Goal: Task Accomplishment & Management: Manage account settings

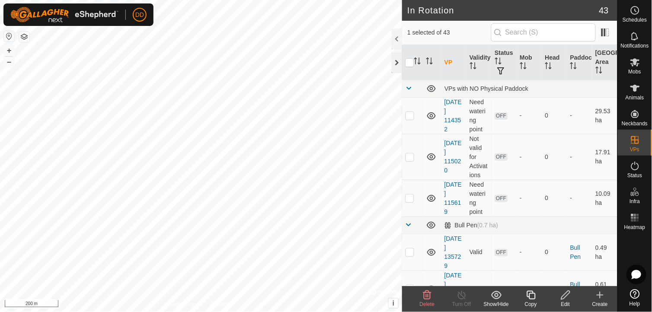
checkbox input "true"
checkbox input "false"
click at [396, 59] on div at bounding box center [397, 62] width 10 height 21
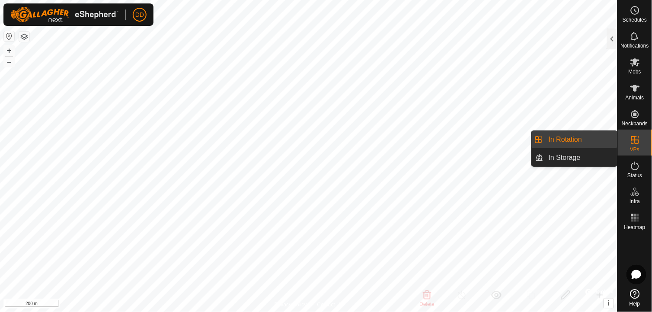
click at [631, 143] on icon at bounding box center [635, 140] width 8 height 8
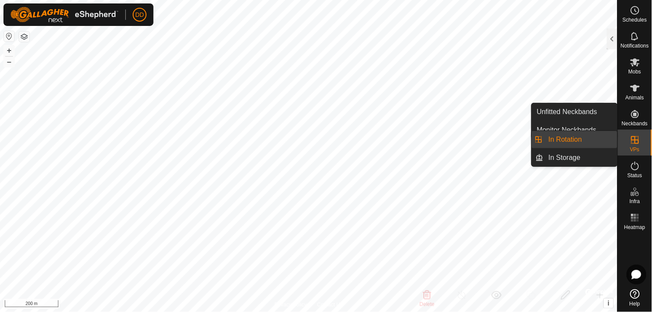
click at [591, 140] on link "In Rotation" at bounding box center [580, 139] width 74 height 17
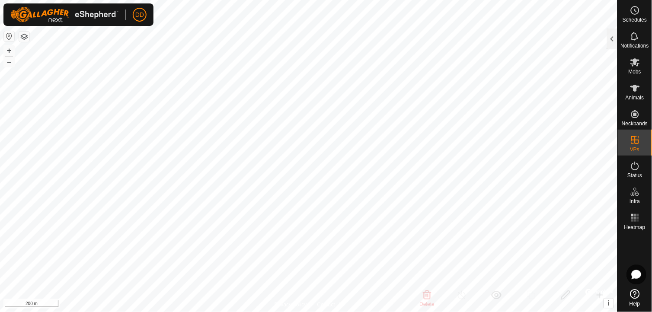
checkbox input "false"
checkbox input "true"
checkbox input "false"
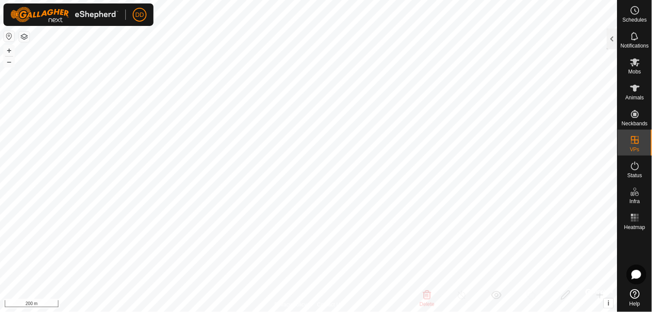
checkbox input "true"
click at [614, 38] on div at bounding box center [612, 39] width 10 height 21
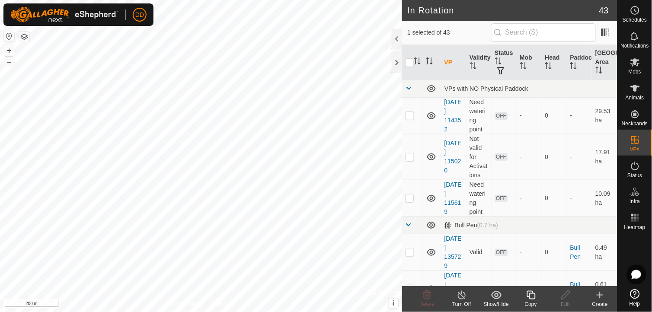
click at [529, 296] on icon at bounding box center [530, 295] width 9 height 9
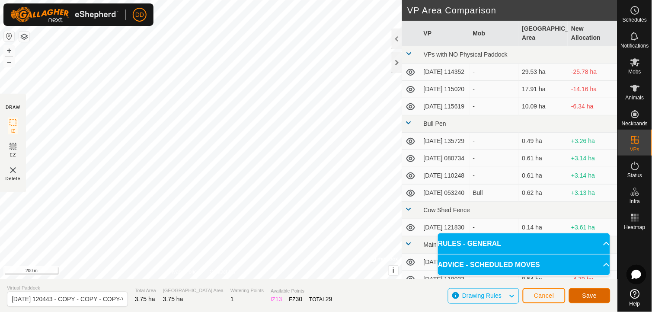
click at [584, 295] on span "Save" at bounding box center [589, 295] width 15 height 7
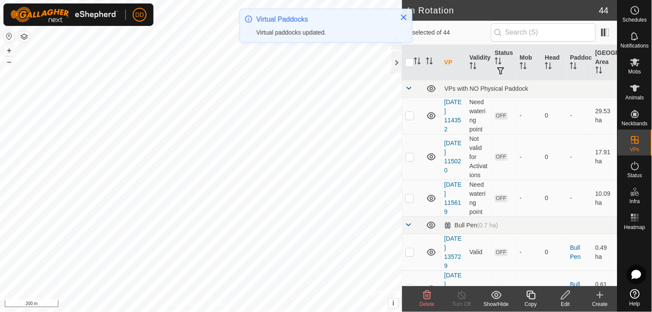
checkbox input "true"
checkbox input "false"
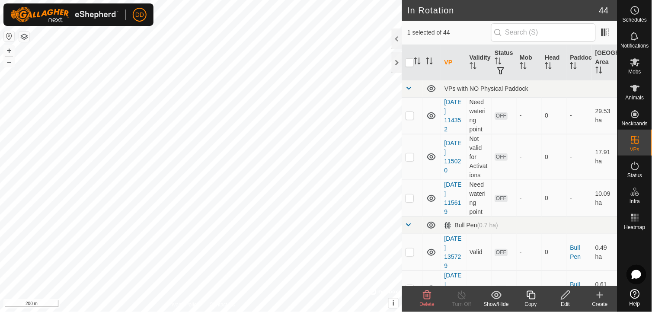
checkbox input "false"
checkbox input "true"
checkbox input "false"
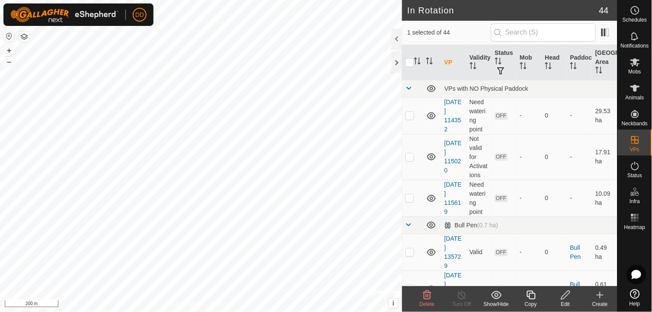
checkbox input "true"
click at [532, 300] on div "Copy" at bounding box center [530, 304] width 35 height 8
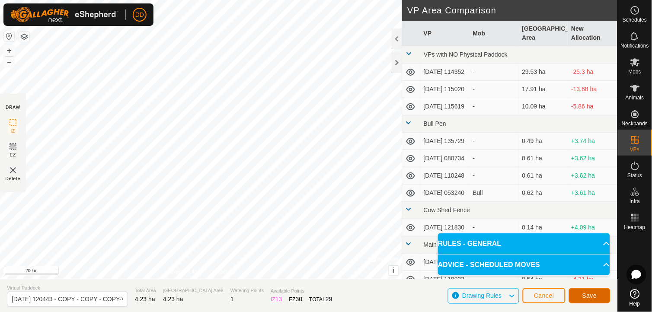
click at [583, 296] on span "Save" at bounding box center [589, 295] width 15 height 7
click at [396, 63] on div at bounding box center [397, 62] width 10 height 21
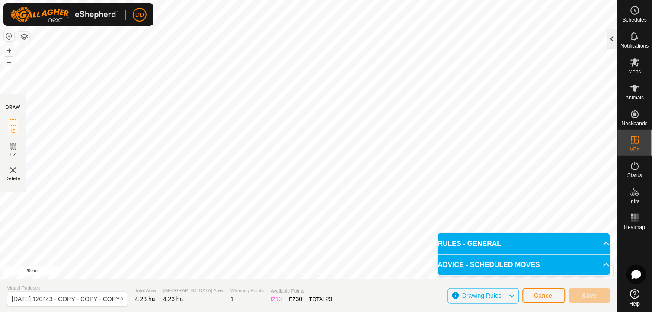
click at [611, 37] on div at bounding box center [612, 39] width 10 height 21
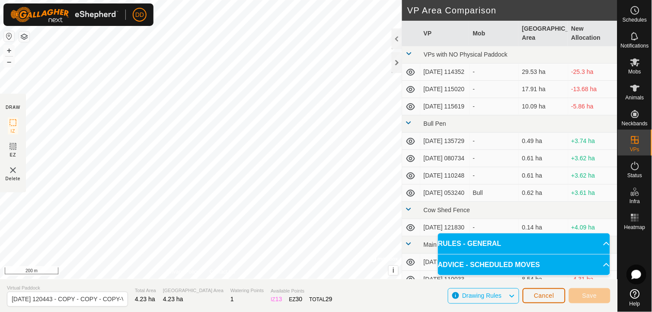
click at [547, 292] on span "Cancel" at bounding box center [544, 295] width 20 height 7
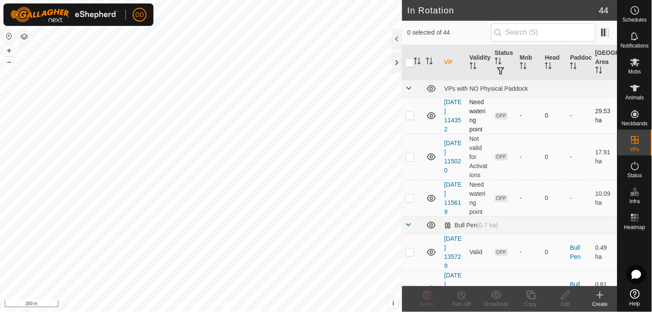
checkbox input "true"
click at [534, 301] on div "Copy" at bounding box center [530, 304] width 35 height 8
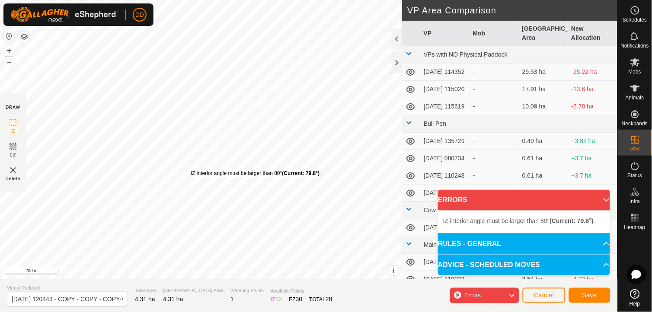
click at [191, 169] on div "IZ interior angle must be larger than 80° (Current: 79.8°) ." at bounding box center [256, 173] width 131 height 8
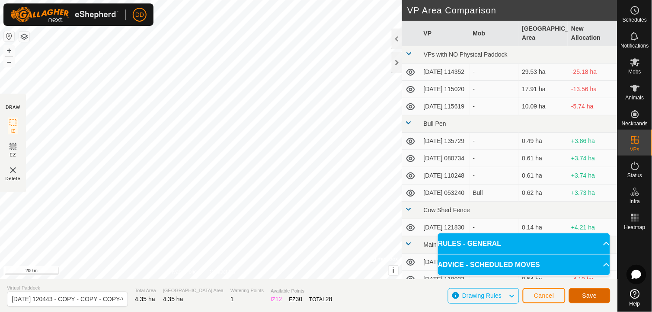
click at [588, 295] on span "Save" at bounding box center [589, 295] width 15 height 7
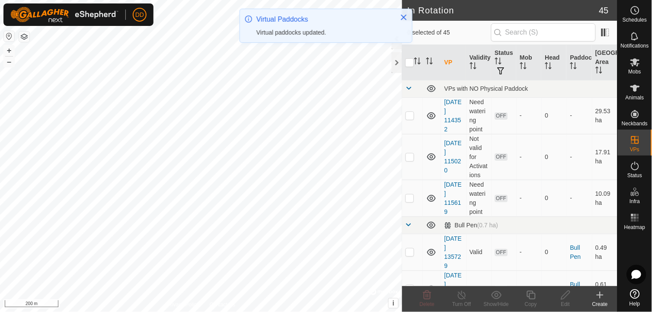
checkbox input "true"
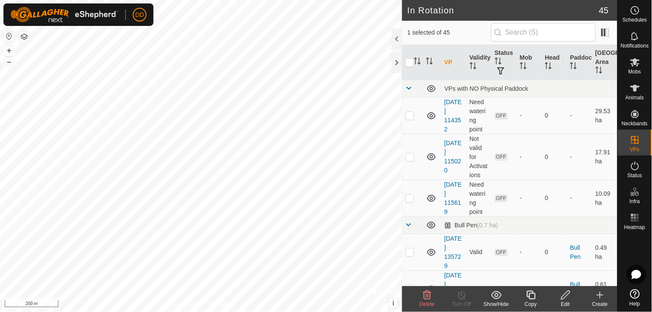
click at [532, 300] on icon at bounding box center [531, 295] width 11 height 10
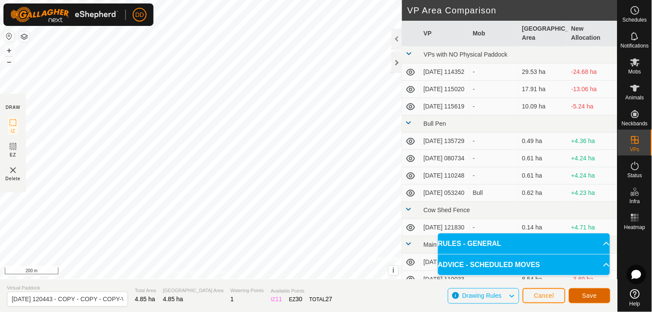
click at [582, 292] on button "Save" at bounding box center [589, 295] width 41 height 15
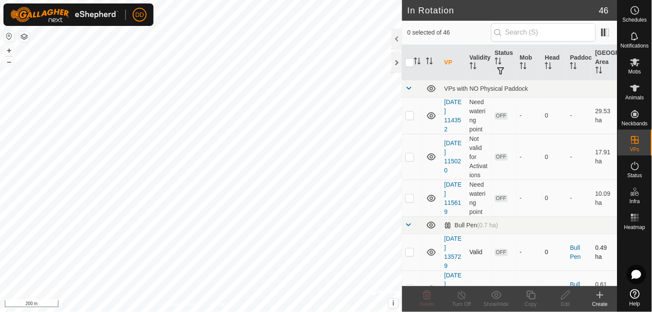
checkbox input "true"
click at [534, 294] on icon at bounding box center [531, 295] width 11 height 10
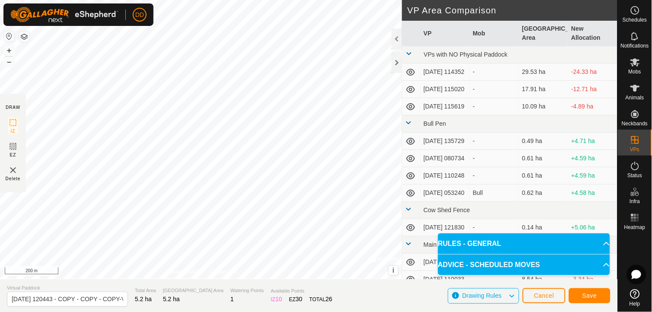
click at [471, 255] on p-accordion-header "ADVICE - SCHEDULED MOVES" at bounding box center [524, 265] width 172 height 21
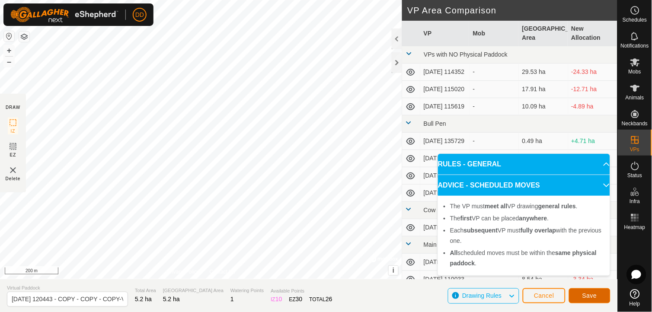
click at [584, 294] on span "Save" at bounding box center [589, 295] width 15 height 7
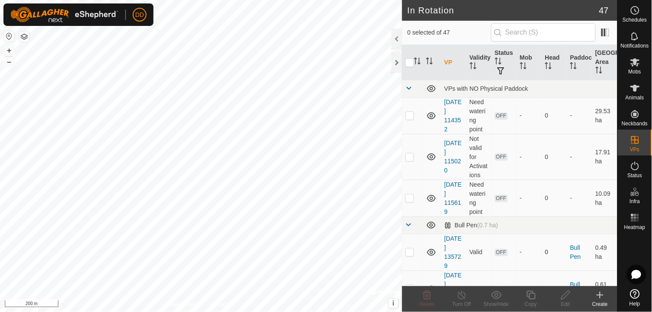
checkbox input "true"
click at [535, 296] on icon at bounding box center [530, 295] width 9 height 9
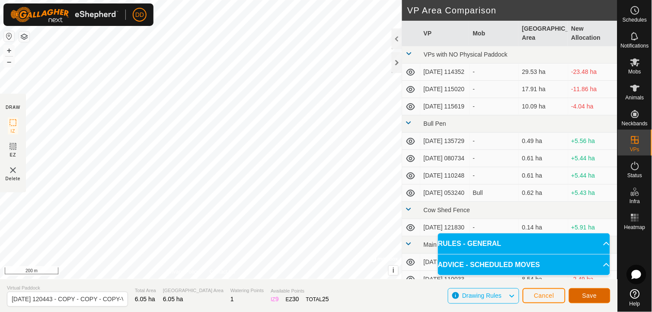
click at [586, 296] on span "Save" at bounding box center [589, 295] width 15 height 7
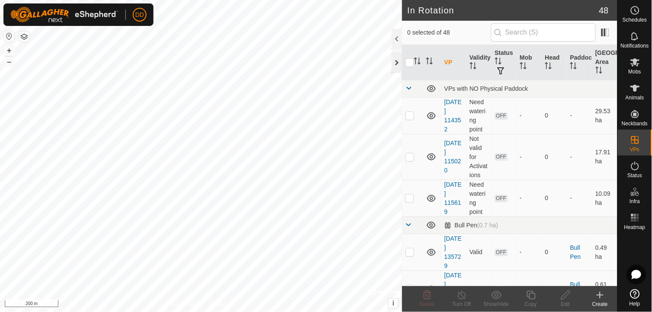
click at [396, 64] on div at bounding box center [397, 62] width 10 height 21
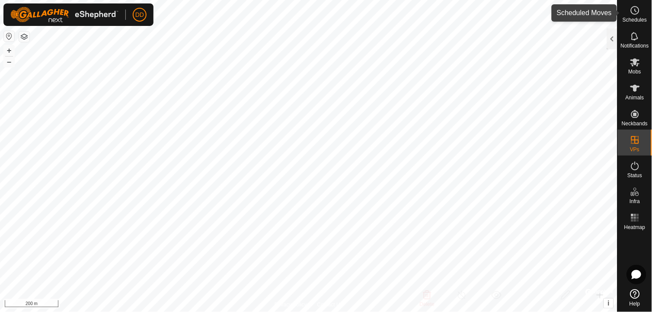
click at [634, 14] on circle at bounding box center [635, 10] width 8 height 8
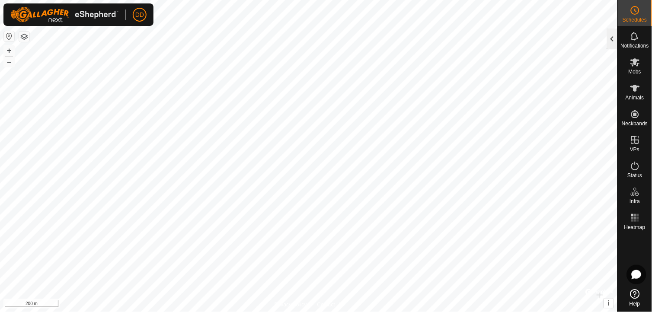
click at [614, 45] on div at bounding box center [612, 39] width 10 height 21
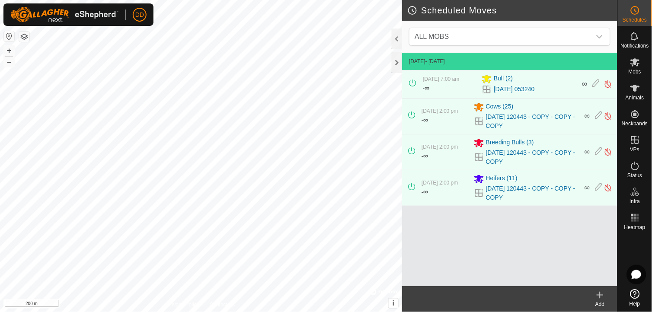
click at [596, 297] on icon at bounding box center [600, 295] width 10 height 10
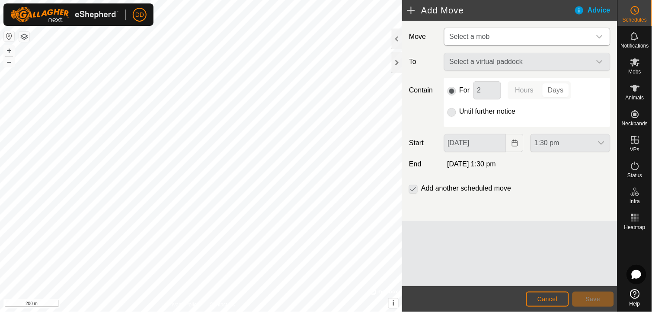
click at [603, 33] on icon "dropdown trigger" at bounding box center [599, 36] width 7 height 7
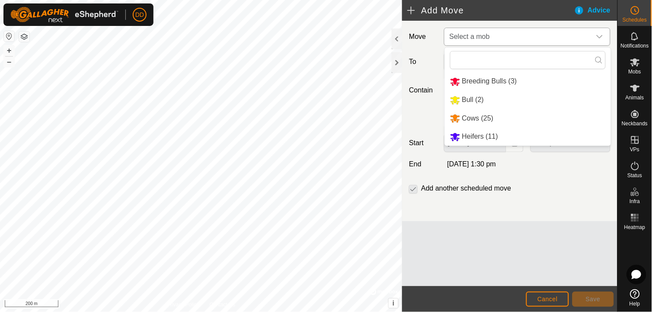
click at [479, 118] on li "Cows (25)" at bounding box center [528, 119] width 166 height 18
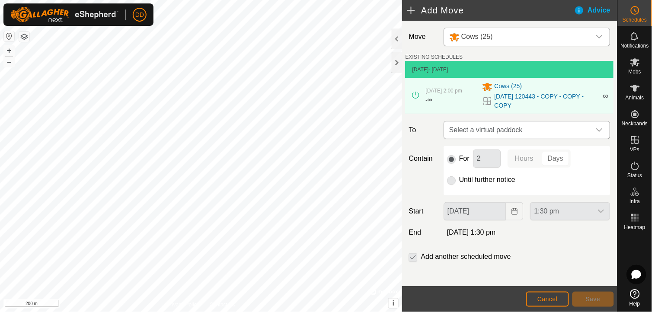
click at [596, 131] on div "dropdown trigger" at bounding box center [599, 129] width 17 height 17
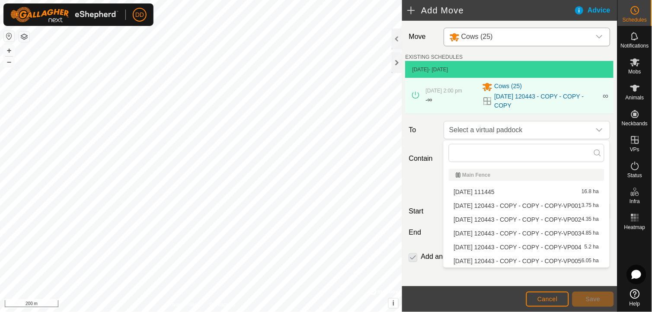
click at [509, 205] on li "2025-07-21 120443 - COPY - COPY - COPY-VP001 3.75 ha" at bounding box center [527, 205] width 156 height 13
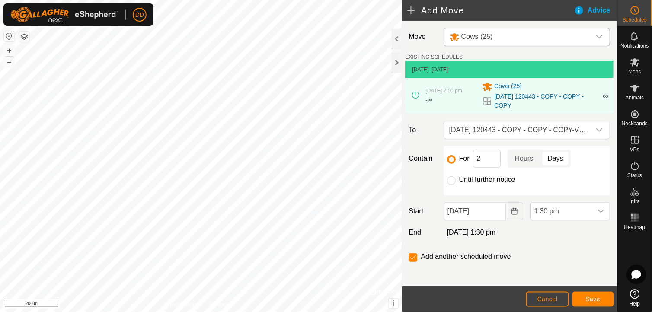
click at [554, 157] on p-togglebutton "Days" at bounding box center [556, 159] width 30 height 18
click at [595, 296] on span "Save" at bounding box center [593, 299] width 15 height 7
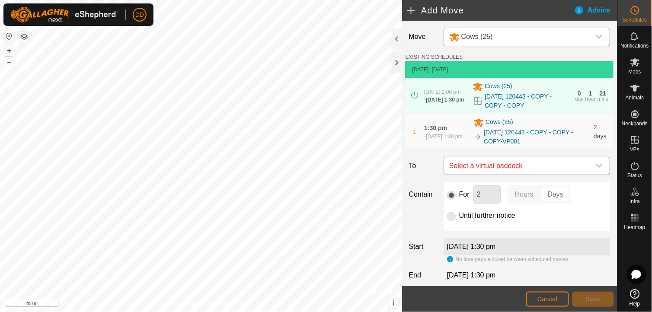
click at [596, 169] on icon "dropdown trigger" at bounding box center [599, 166] width 7 height 7
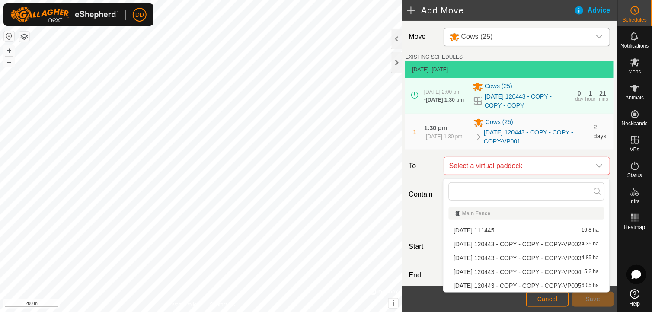
click at [529, 241] on li "2025-07-21 120443 - COPY - COPY - COPY-VP002 4.35 ha" at bounding box center [527, 244] width 156 height 13
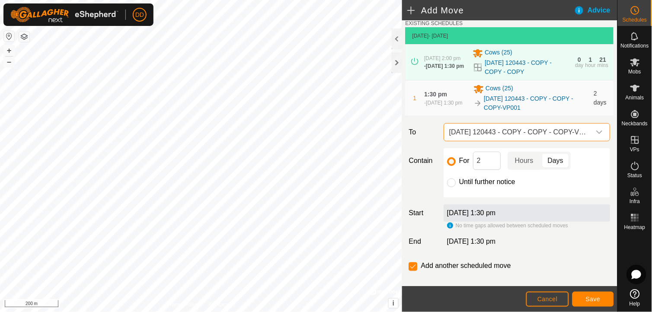
scroll to position [49, 0]
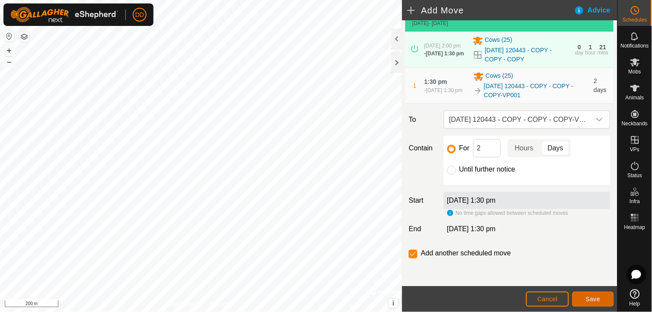
click at [590, 301] on span "Save" at bounding box center [593, 299] width 15 height 7
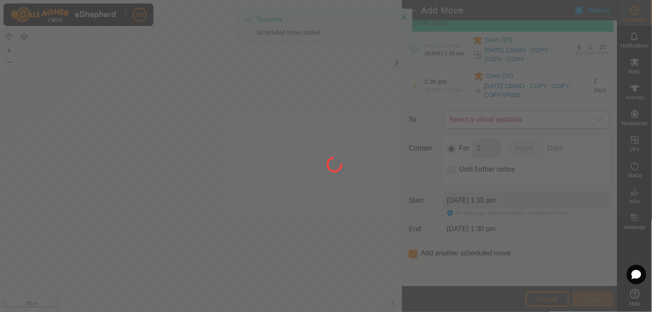
scroll to position [0, 0]
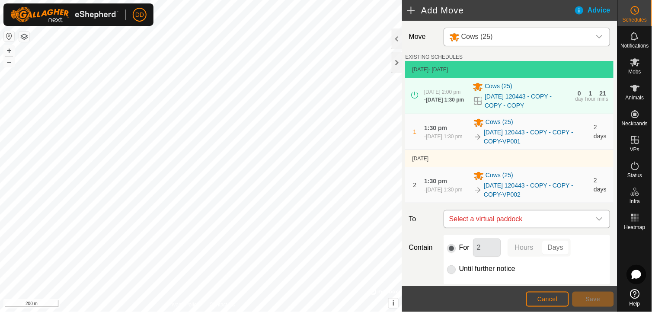
click at [596, 223] on icon "dropdown trigger" at bounding box center [599, 219] width 7 height 7
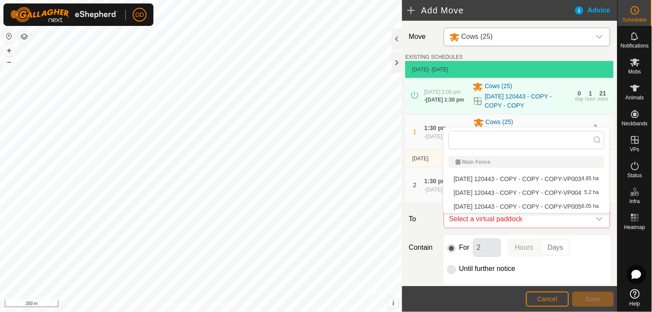
click at [566, 179] on li "2025-07-21 120443 - COPY - COPY - COPY-VP003 4.85 ha" at bounding box center [527, 178] width 156 height 13
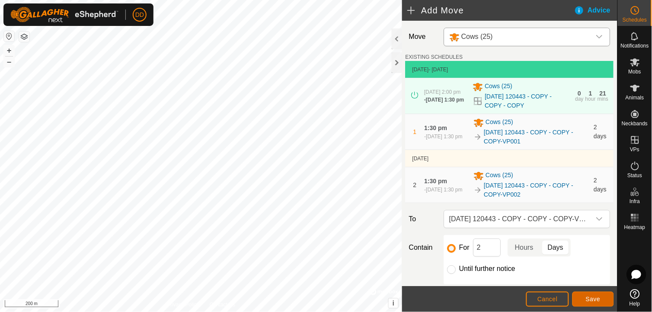
click at [590, 299] on span "Save" at bounding box center [593, 299] width 15 height 7
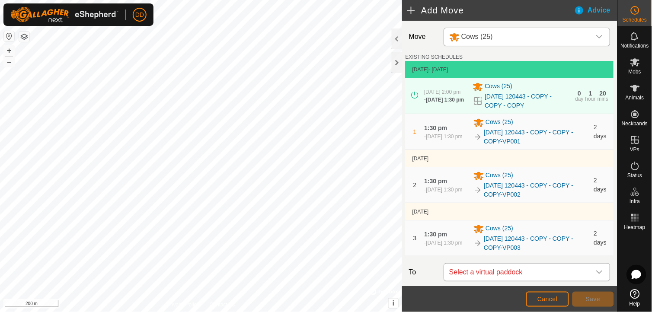
click at [596, 271] on icon "dropdown trigger" at bounding box center [599, 272] width 7 height 7
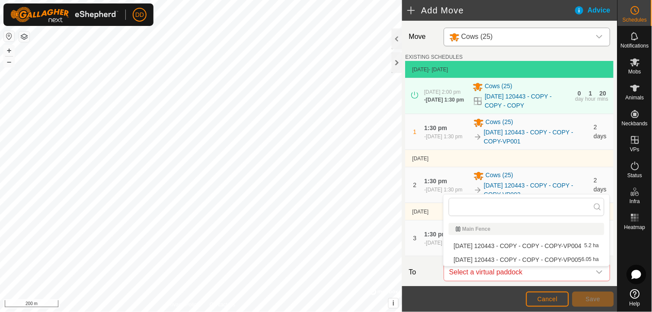
click at [570, 241] on li "2025-07-21 120443 - COPY - COPY - COPY-VP004 5.2 ha" at bounding box center [527, 245] width 156 height 13
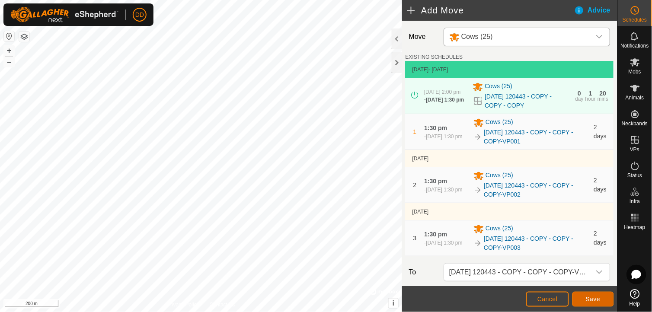
click at [593, 299] on span "Save" at bounding box center [593, 299] width 15 height 7
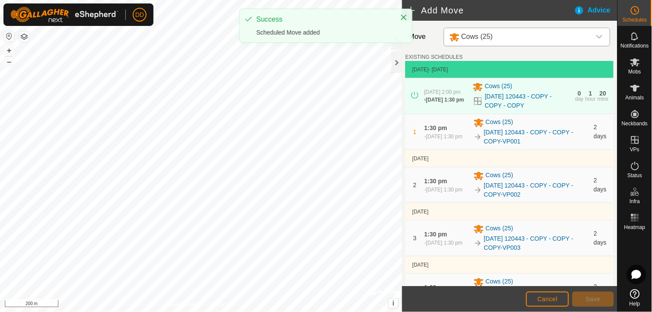
scroll to position [208, 0]
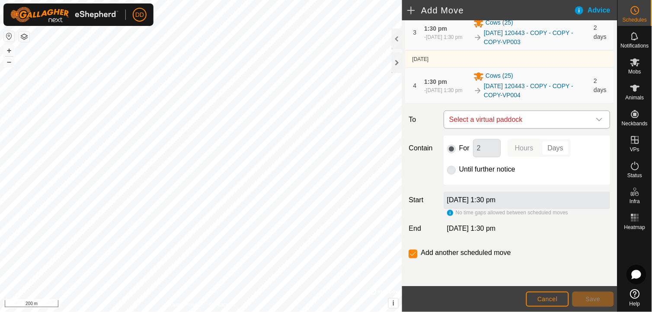
click at [596, 121] on icon "dropdown trigger" at bounding box center [599, 119] width 7 height 7
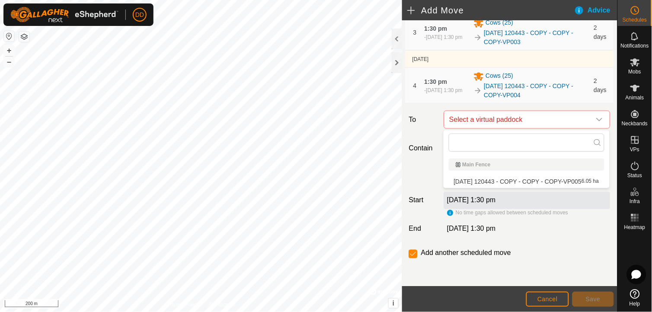
click at [550, 180] on li "2025-07-21 120443 - COPY - COPY - COPY-VP005 6.05 ha" at bounding box center [527, 181] width 156 height 13
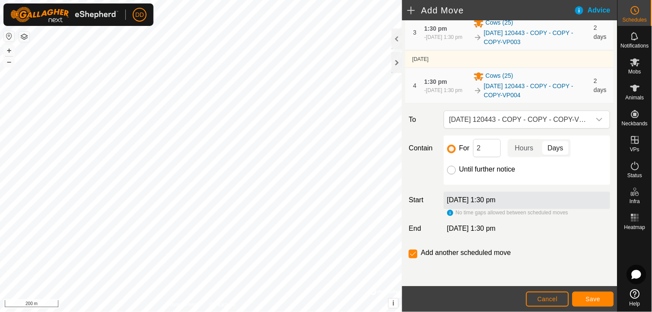
click at [452, 167] on input "Until further notice" at bounding box center [451, 170] width 9 height 9
radio input "true"
checkbox input "false"
click at [592, 299] on span "Save" at bounding box center [593, 299] width 15 height 7
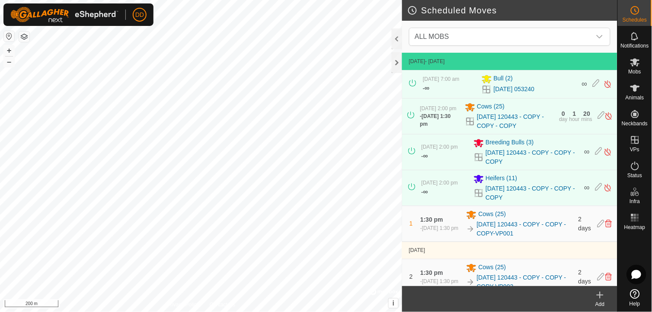
click at [600, 300] on div "Add" at bounding box center [600, 304] width 35 height 8
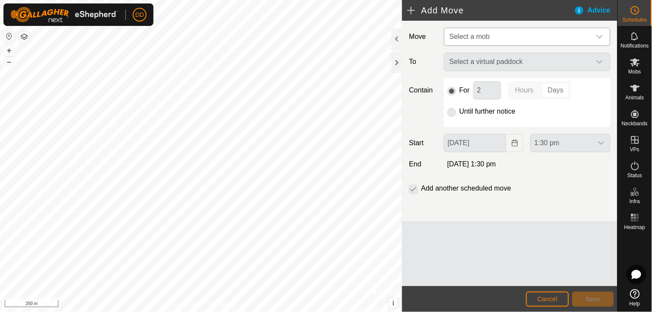
click at [602, 31] on div "dropdown trigger" at bounding box center [599, 36] width 17 height 17
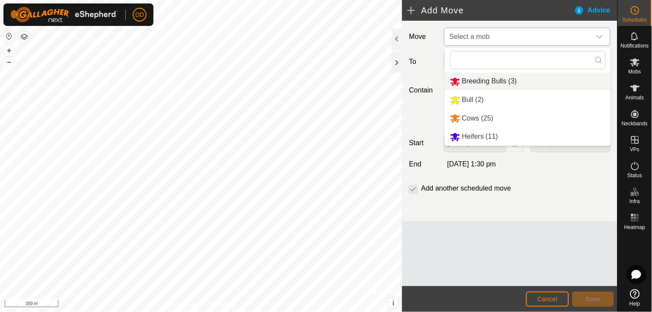
click at [495, 78] on li "Breeding Bulls (3)" at bounding box center [528, 82] width 166 height 18
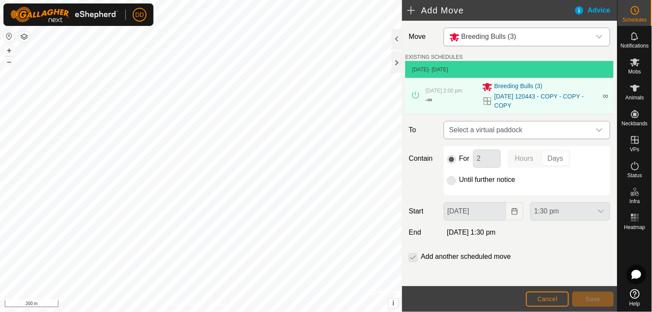
click at [596, 132] on icon "dropdown trigger" at bounding box center [599, 130] width 7 height 7
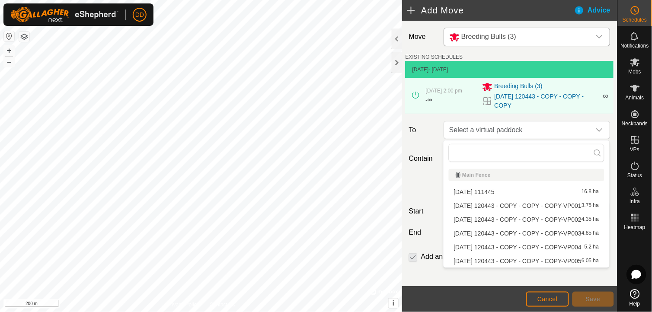
click at [541, 204] on li "2025-07-21 120443 - COPY - COPY - COPY-VP001 3.75 ha" at bounding box center [527, 205] width 156 height 13
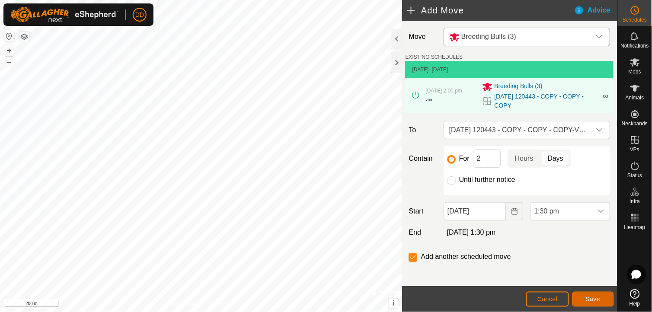
click at [592, 297] on span "Save" at bounding box center [593, 299] width 15 height 7
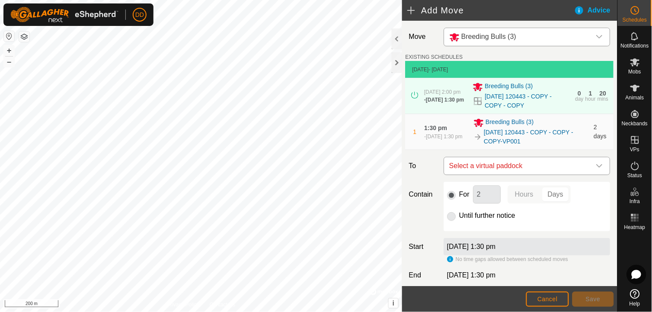
click at [597, 170] on div "dropdown trigger" at bounding box center [599, 165] width 17 height 17
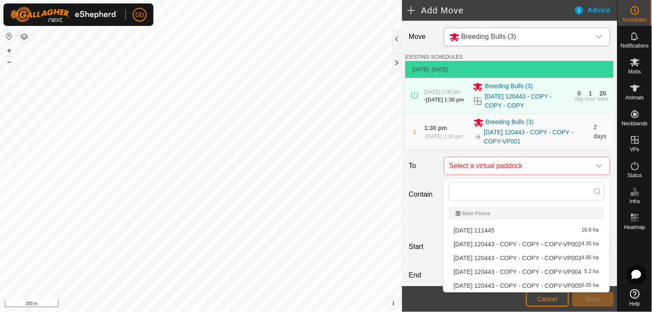
click at [546, 242] on li "2025-07-21 120443 - COPY - COPY - COPY-VP002 4.35 ha" at bounding box center [527, 244] width 156 height 13
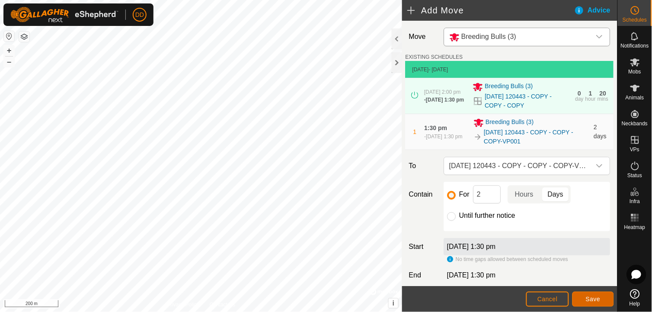
click at [589, 298] on span "Save" at bounding box center [593, 299] width 15 height 7
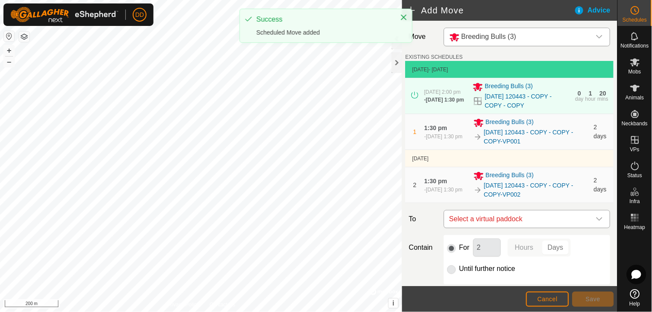
click at [596, 221] on icon "dropdown trigger" at bounding box center [599, 218] width 6 height 3
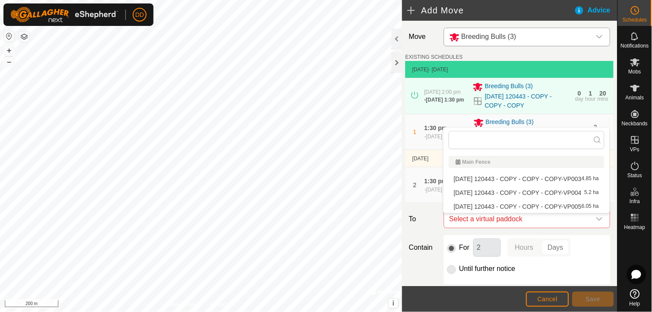
click at [574, 178] on li "2025-07-21 120443 - COPY - COPY - COPY-VP003 4.85 ha" at bounding box center [527, 178] width 156 height 13
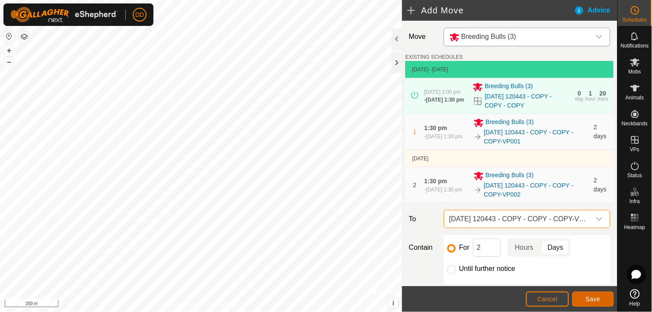
click at [588, 297] on span "Save" at bounding box center [593, 299] width 15 height 7
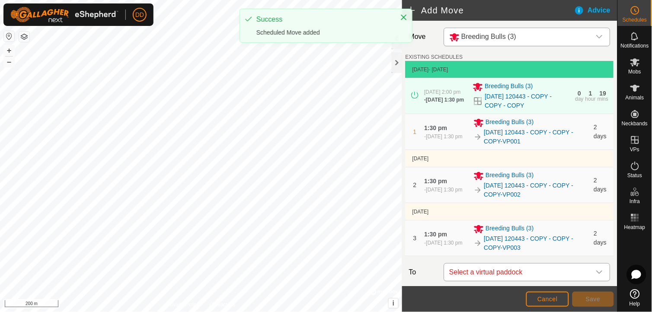
click at [596, 275] on icon "dropdown trigger" at bounding box center [599, 272] width 7 height 7
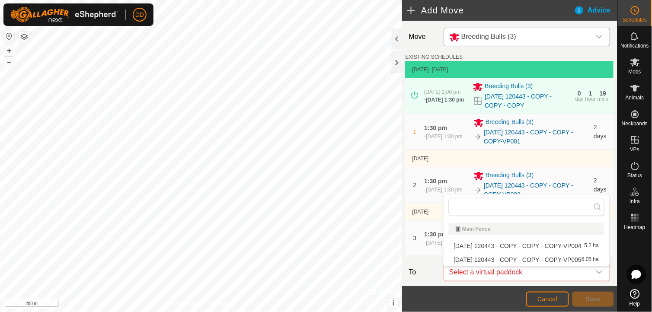
click at [577, 243] on li "2025-07-21 120443 - COPY - COPY - COPY-VP004 5.2 ha" at bounding box center [527, 245] width 156 height 13
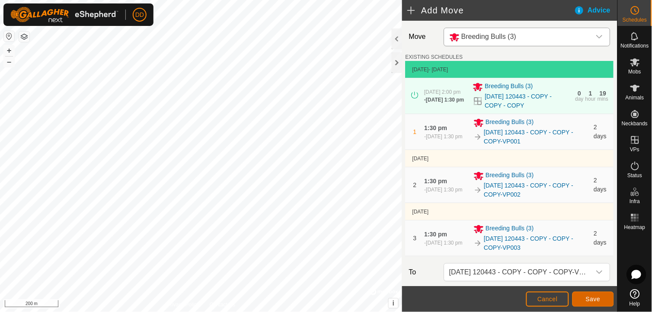
click at [590, 303] on button "Save" at bounding box center [592, 299] width 41 height 15
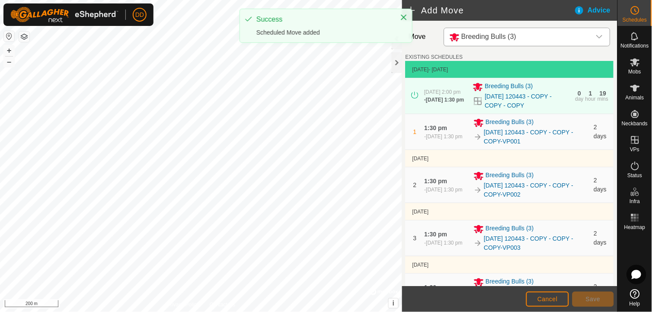
scroll to position [208, 0]
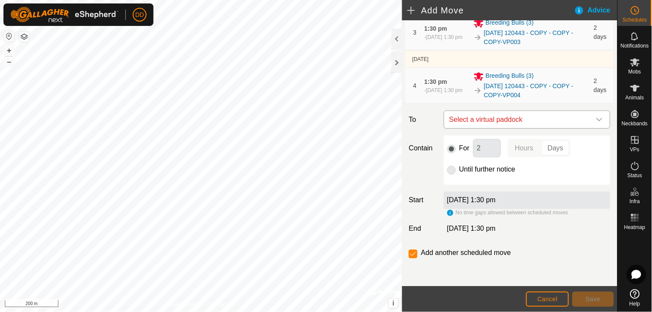
click at [596, 118] on icon "dropdown trigger" at bounding box center [599, 119] width 7 height 7
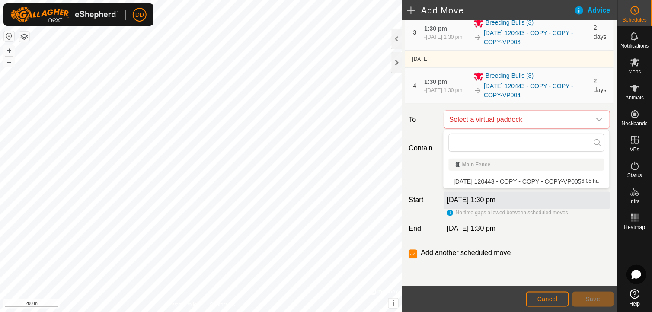
click at [548, 182] on li "2025-07-21 120443 - COPY - COPY - COPY-VP005 6.05 ha" at bounding box center [527, 181] width 156 height 13
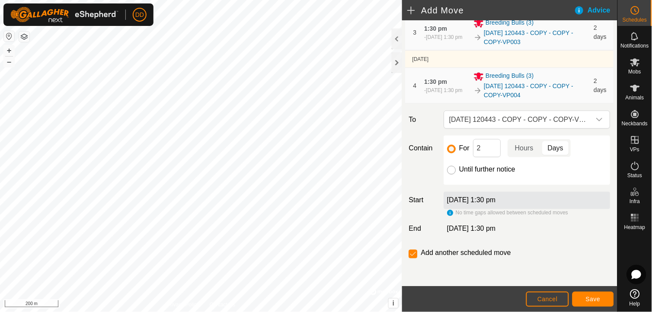
click at [451, 170] on input "Until further notice" at bounding box center [451, 170] width 9 height 9
radio input "true"
checkbox input "false"
click at [591, 300] on span "Save" at bounding box center [593, 299] width 15 height 7
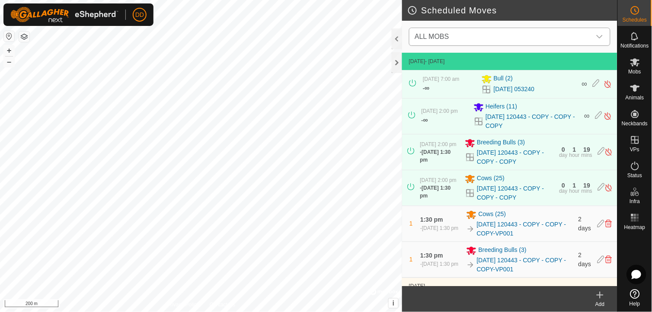
click at [599, 37] on icon "dropdown trigger" at bounding box center [599, 36] width 7 height 7
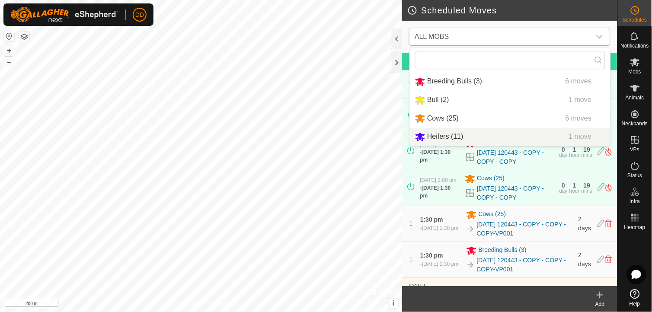
click at [465, 135] on li "Heifers (11) 1 move" at bounding box center [510, 137] width 201 height 18
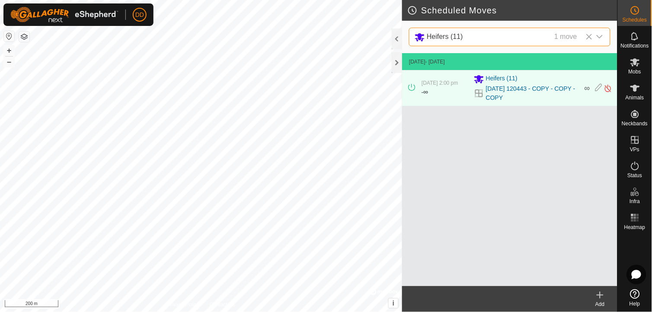
click at [599, 296] on icon at bounding box center [600, 295] width 10 height 10
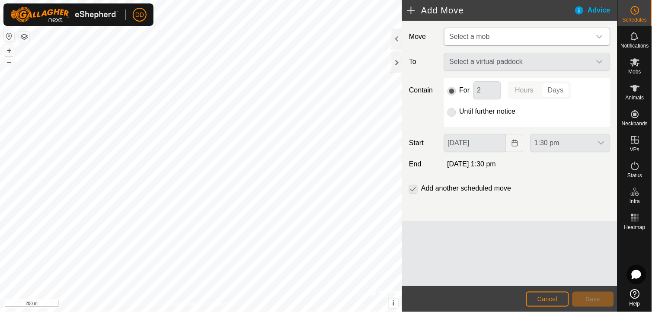
click at [597, 36] on icon "dropdown trigger" at bounding box center [599, 36] width 7 height 7
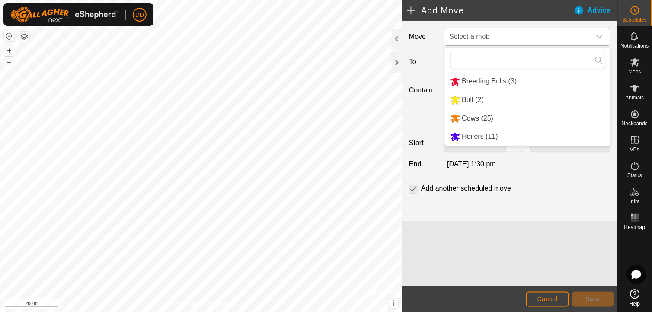
click at [490, 134] on li "Heifers (11)" at bounding box center [528, 137] width 166 height 18
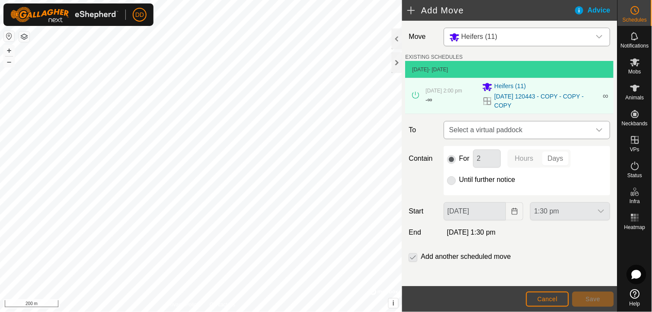
click at [596, 128] on icon "dropdown trigger" at bounding box center [599, 130] width 7 height 7
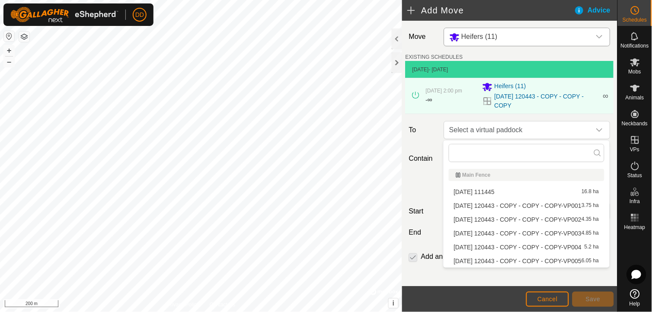
click at [539, 200] on li "2025-07-21 120443 - COPY - COPY - COPY-VP001 3.75 ha" at bounding box center [527, 205] width 156 height 13
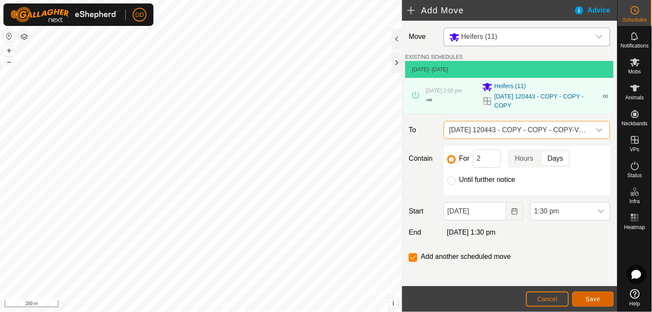
click at [593, 296] on span "Save" at bounding box center [593, 299] width 15 height 7
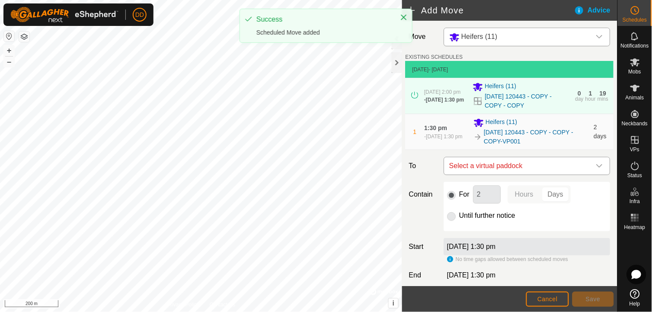
click at [596, 166] on icon "dropdown trigger" at bounding box center [599, 166] width 7 height 7
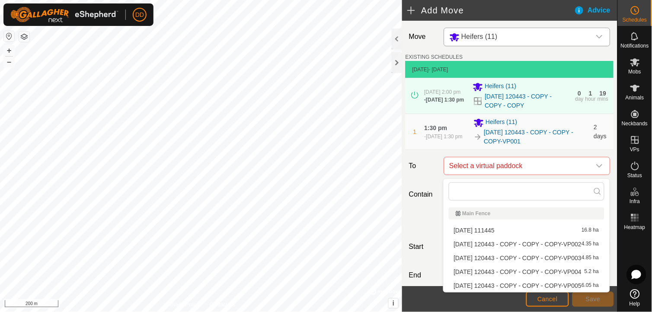
click at [521, 243] on li "2025-07-21 120443 - COPY - COPY - COPY-VP002 4.35 ha" at bounding box center [527, 244] width 156 height 13
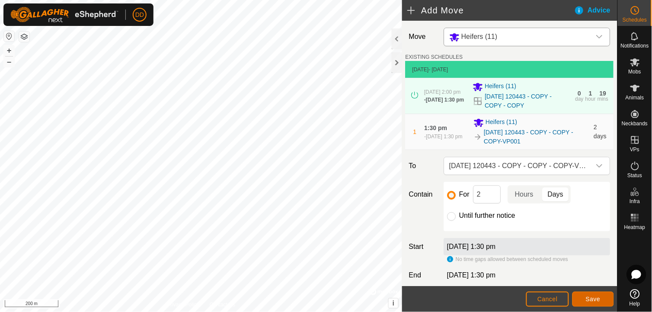
click at [603, 294] on button "Save" at bounding box center [592, 299] width 41 height 15
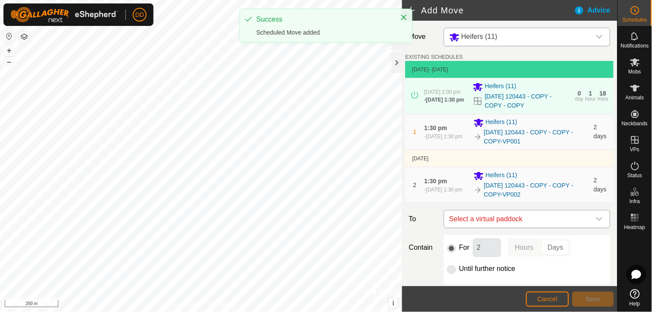
click at [596, 221] on icon "dropdown trigger" at bounding box center [599, 219] width 7 height 7
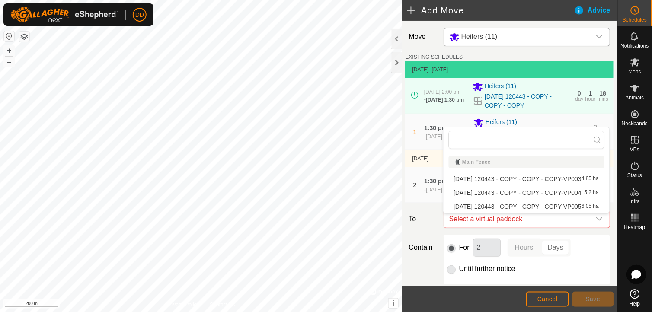
click at [576, 176] on li "2025-07-21 120443 - COPY - COPY - COPY-VP003 4.85 ha" at bounding box center [527, 178] width 156 height 13
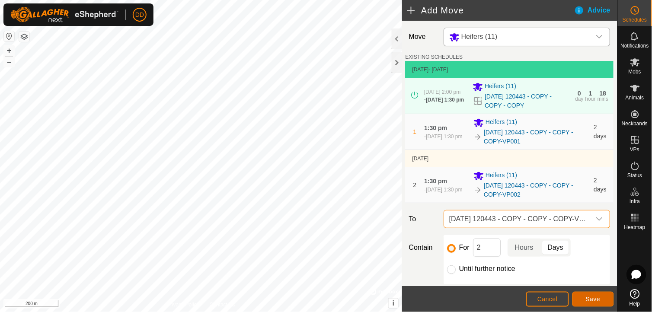
click at [588, 303] on span "Save" at bounding box center [593, 299] width 15 height 7
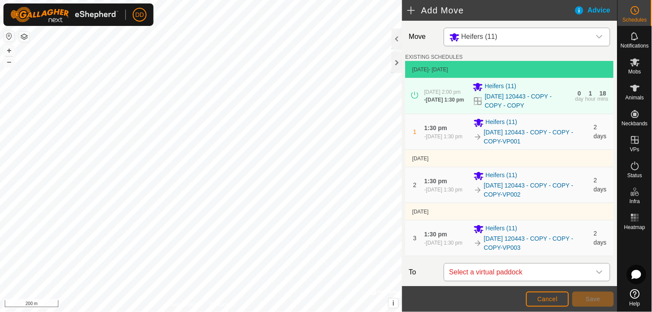
click at [596, 274] on icon "dropdown trigger" at bounding box center [599, 272] width 6 height 3
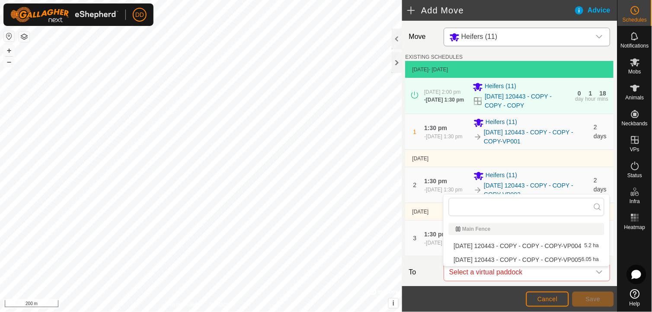
click at [578, 245] on li "2025-07-21 120443 - COPY - COPY - COPY-VP004 5.2 ha" at bounding box center [527, 245] width 156 height 13
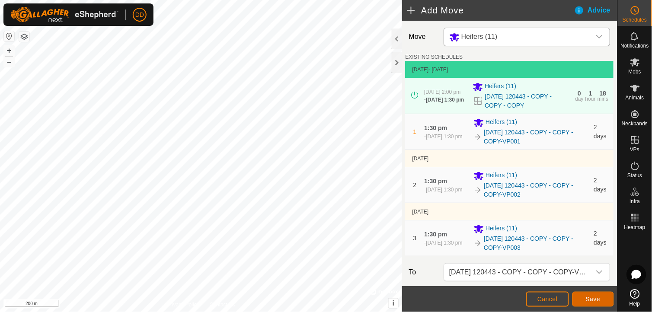
click at [590, 300] on span "Save" at bounding box center [593, 299] width 15 height 7
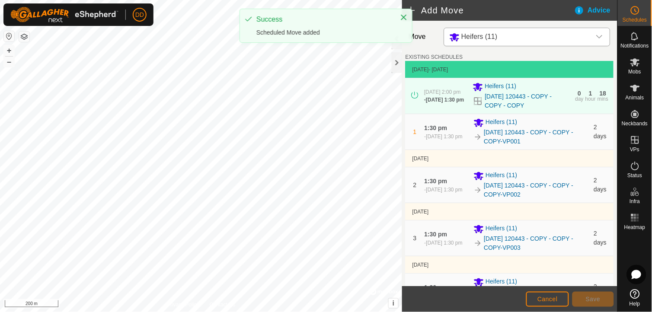
scroll to position [208, 0]
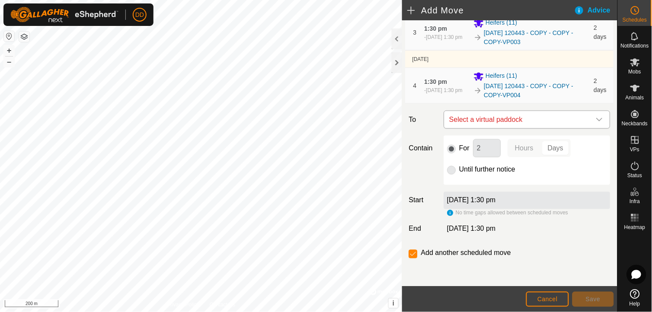
click at [592, 115] on div "dropdown trigger" at bounding box center [599, 119] width 17 height 17
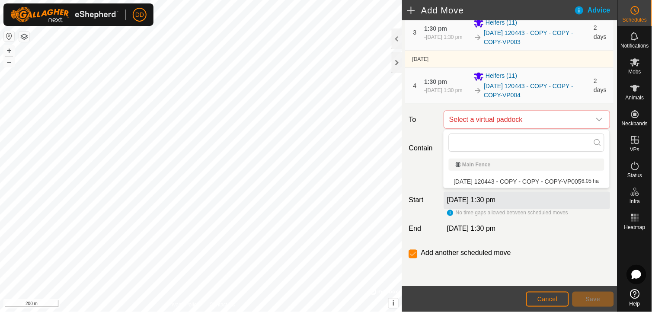
click at [539, 181] on li "2025-07-21 120443 - COPY - COPY - COPY-VP005 6.05 ha" at bounding box center [527, 181] width 156 height 13
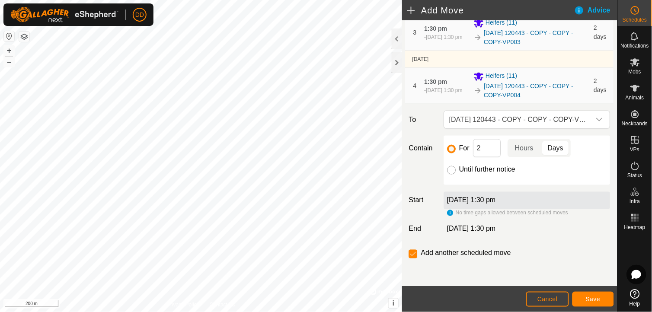
click at [449, 170] on input "Until further notice" at bounding box center [451, 170] width 9 height 9
radio input "true"
checkbox input "false"
click at [596, 299] on span "Save" at bounding box center [593, 299] width 15 height 7
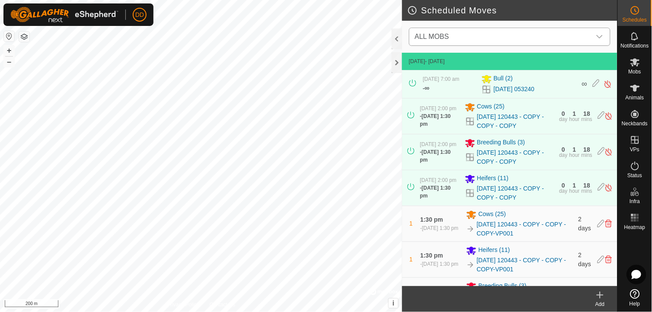
click at [598, 35] on icon "dropdown trigger" at bounding box center [599, 36] width 7 height 7
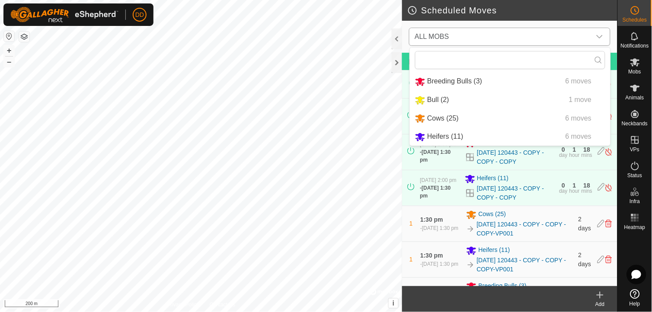
click at [452, 133] on li "Heifers (11) 6 moves" at bounding box center [510, 137] width 201 height 18
